Goal: Find specific page/section: Find specific page/section

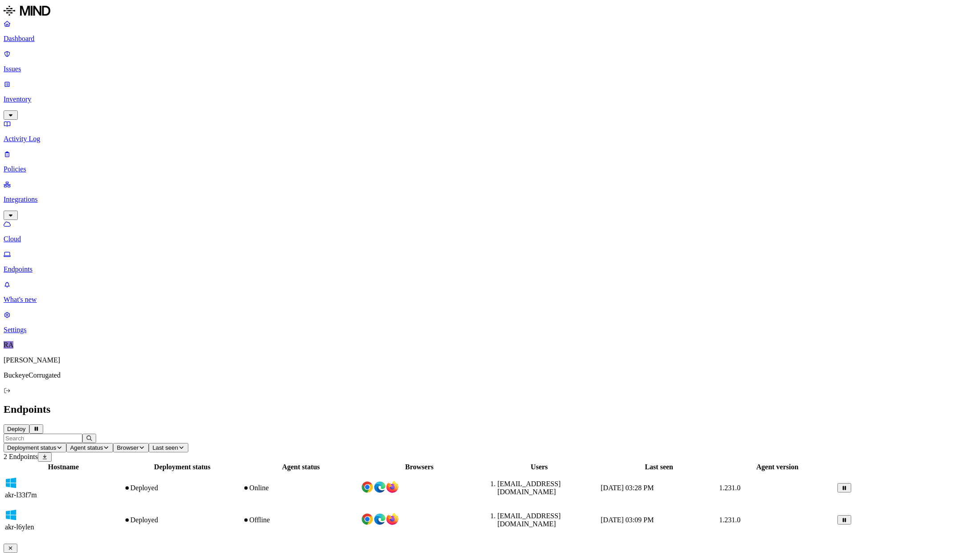
click at [478, 472] on td at bounding box center [419, 487] width 117 height 31
click at [476, 504] on td at bounding box center [419, 519] width 117 height 31
click at [359, 484] on div "Online" at bounding box center [301, 488] width 117 height 8
click at [449, 462] on div "Hostname Deployment status Agent status Browsers Users Last seen Agent version …" at bounding box center [488, 499] width 968 height 75
